Goal: Transaction & Acquisition: Book appointment/travel/reservation

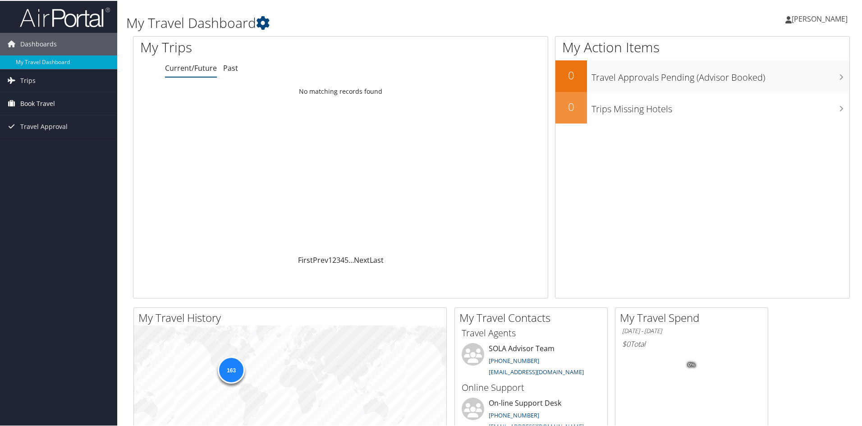
click at [28, 102] on span "Book Travel" at bounding box center [37, 103] width 35 height 23
click at [34, 132] on link "Book/Manage Online Trips" at bounding box center [58, 135] width 117 height 14
